Goal: Information Seeking & Learning: Learn about a topic

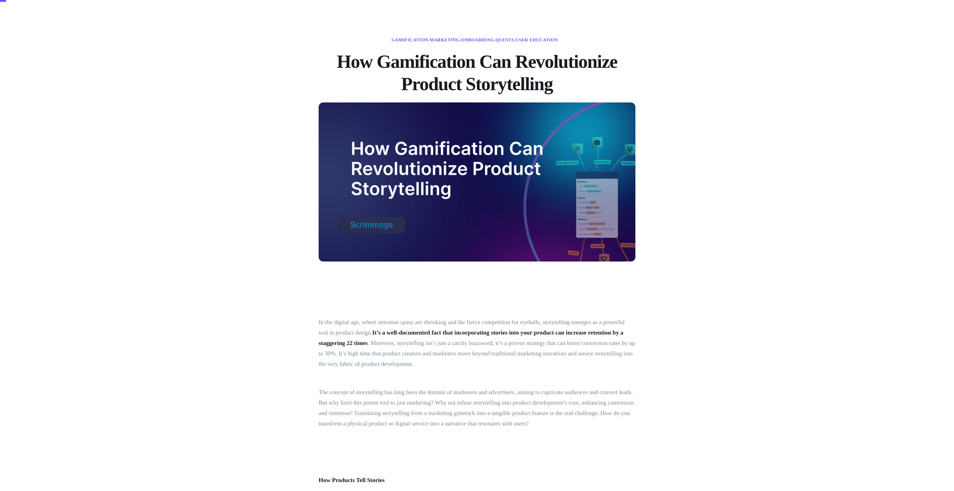
scroll to position [63, 0]
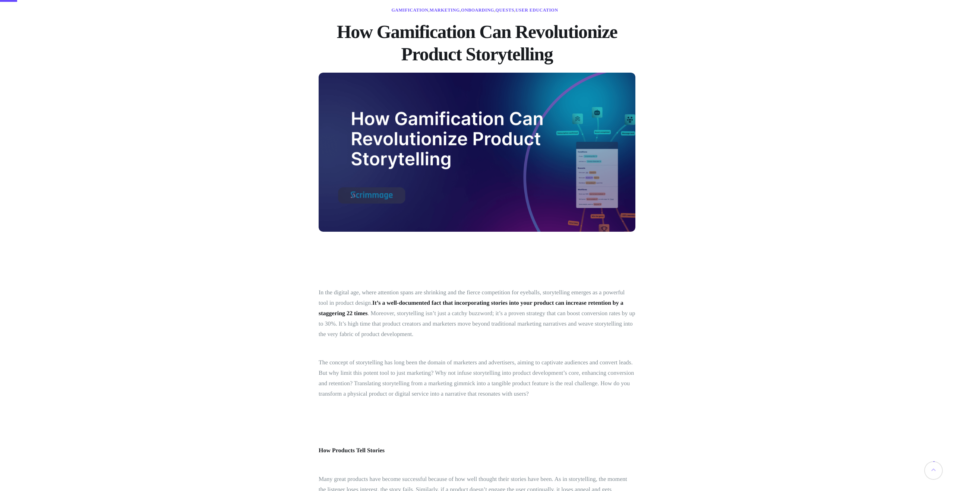
click at [461, 208] on img at bounding box center [477, 152] width 317 height 159
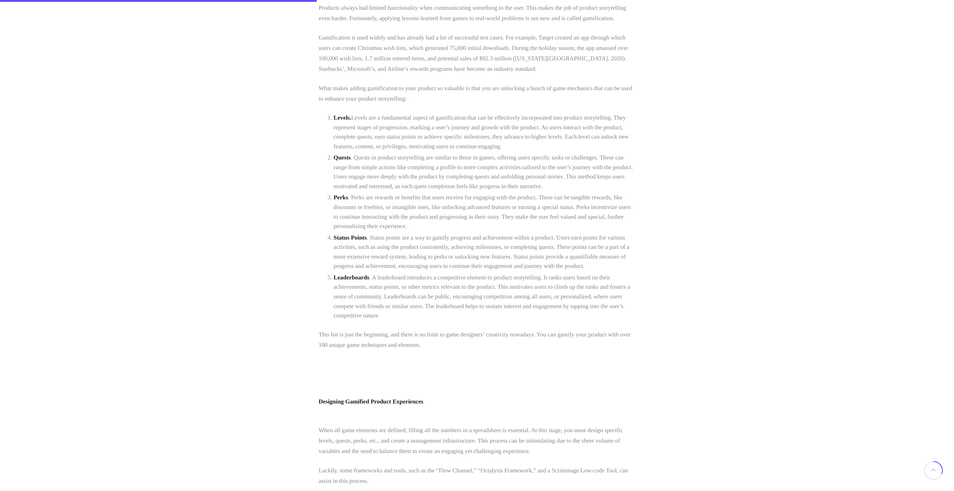
scroll to position [1165, 0]
click at [488, 239] on li "Status Points . Status points are a way to gamify progress and achievement with…" at bounding box center [485, 252] width 302 height 38
click at [501, 245] on li "Status Points . Status points are a way to gamify progress and achievement with…" at bounding box center [485, 252] width 302 height 38
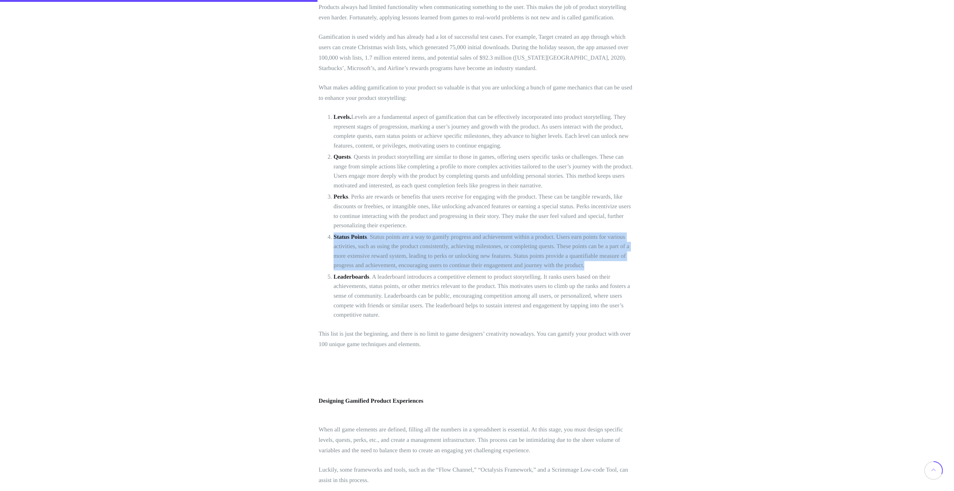
click at [501, 245] on li "Status Points . Status points are a way to gamify progress and achievement with…" at bounding box center [485, 252] width 302 height 38
click at [535, 248] on li "Status Points . Status points are a way to gamify progress and achievement with…" at bounding box center [485, 252] width 302 height 38
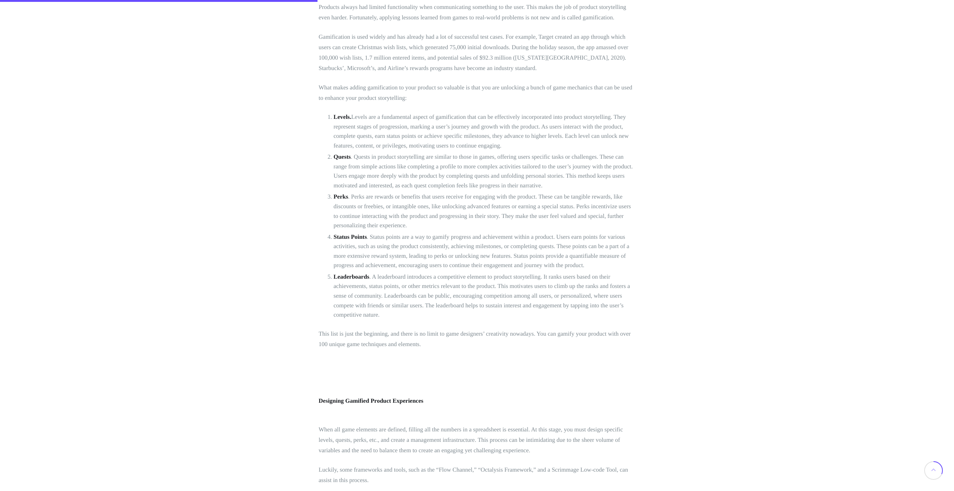
click at [453, 246] on li "Status Points . Status points are a way to gamify progress and achievement with…" at bounding box center [485, 252] width 302 height 38
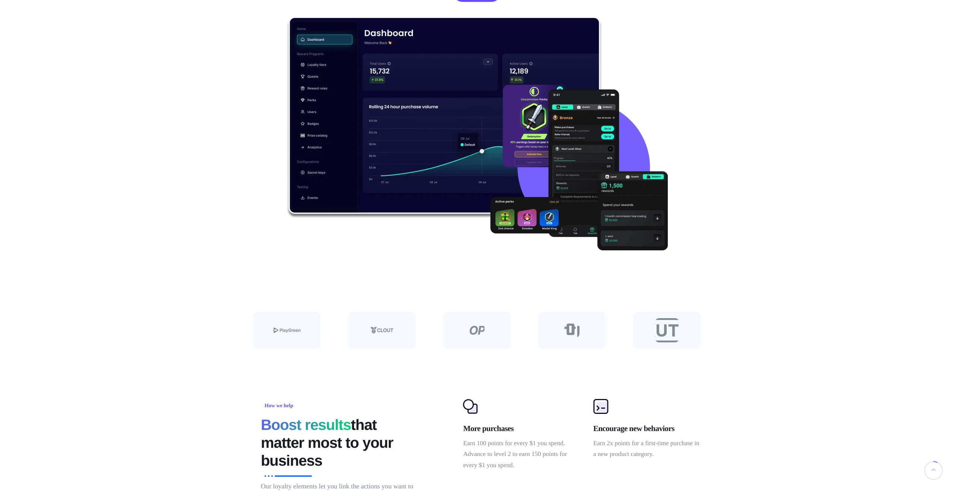
scroll to position [147, 0]
